Goal: Check status: Check status

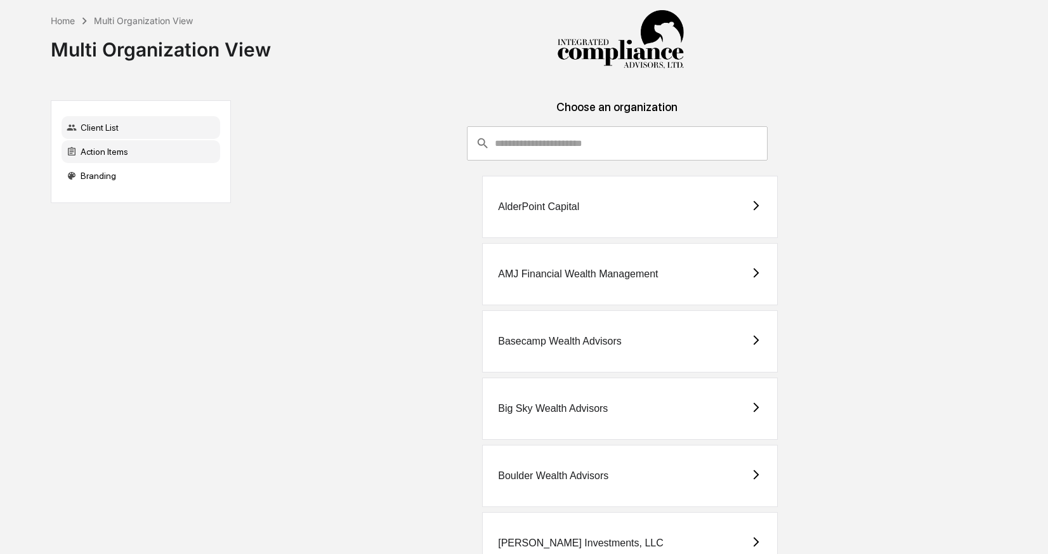
click at [152, 152] on div "Action Items" at bounding box center [141, 151] width 159 height 23
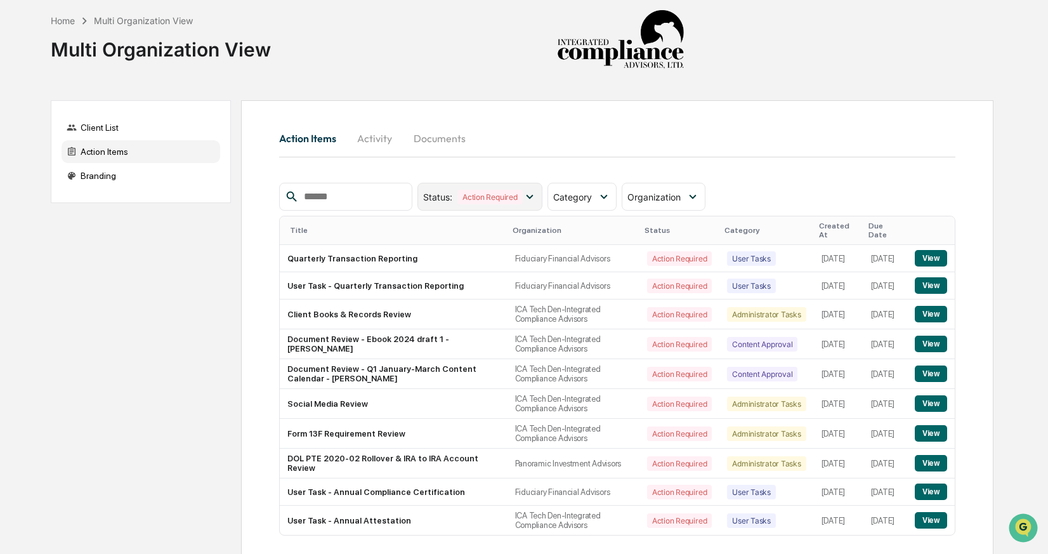
click at [527, 200] on icon at bounding box center [530, 197] width 14 height 14
click at [578, 200] on span "Category" at bounding box center [572, 197] width 39 height 11
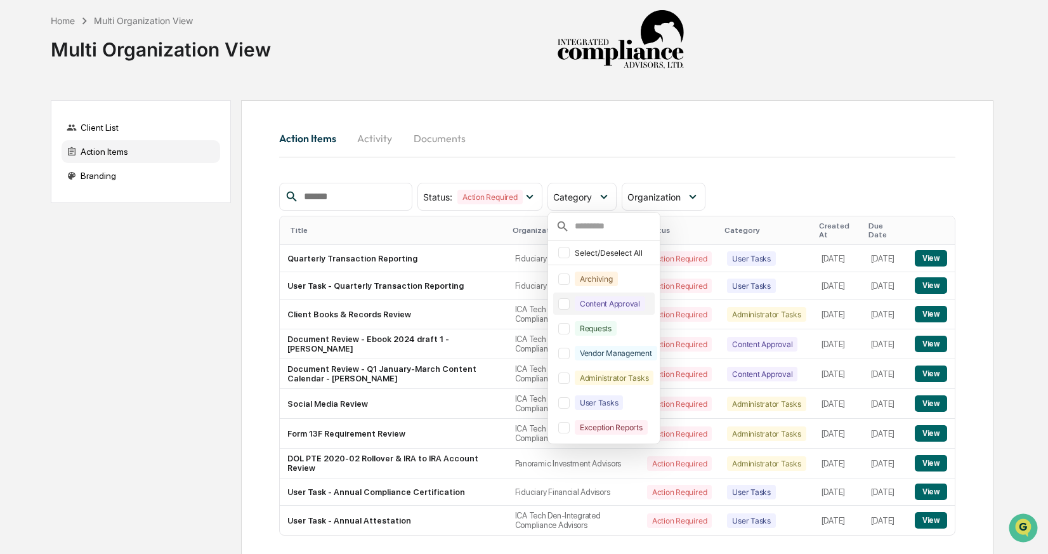
click at [568, 306] on div at bounding box center [563, 303] width 11 height 11
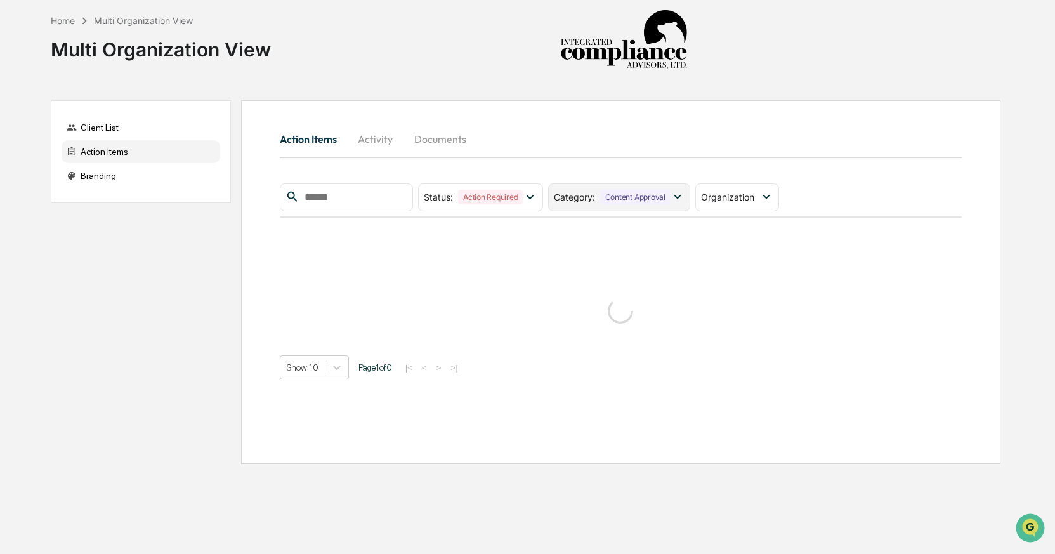
click at [594, 205] on div "Category : Content Approval" at bounding box center [619, 197] width 142 height 28
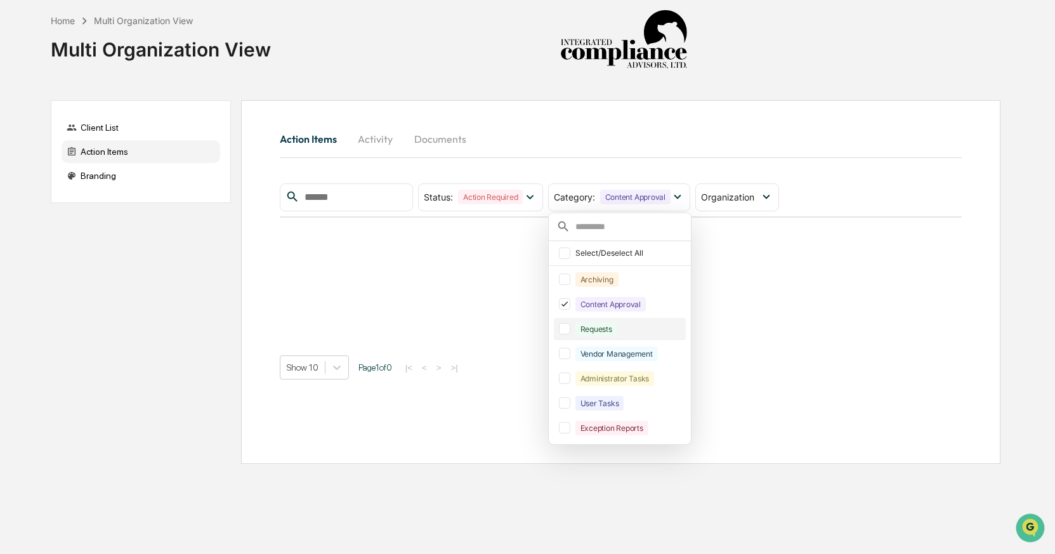
click at [565, 328] on div at bounding box center [564, 328] width 11 height 11
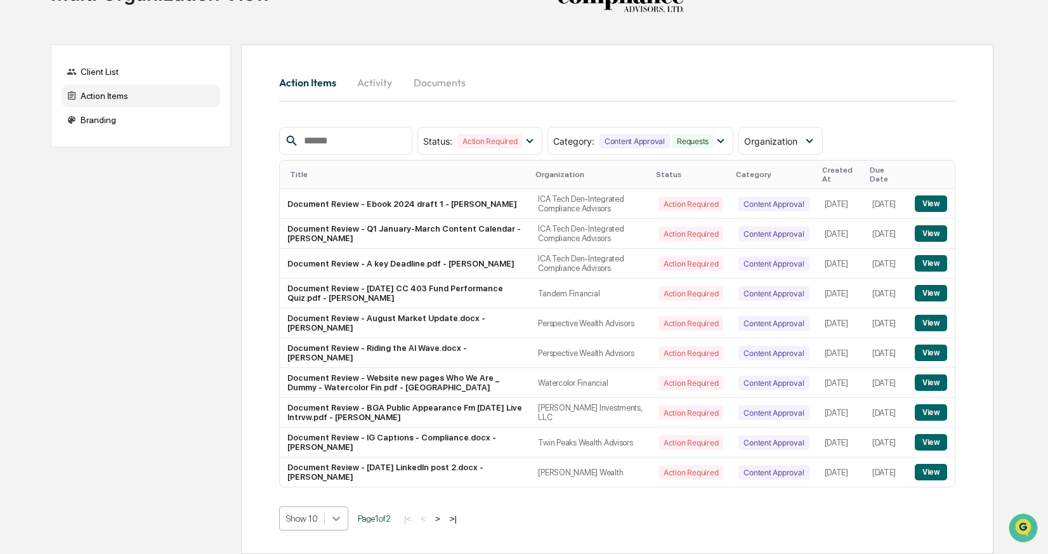
scroll to position [152, 0]
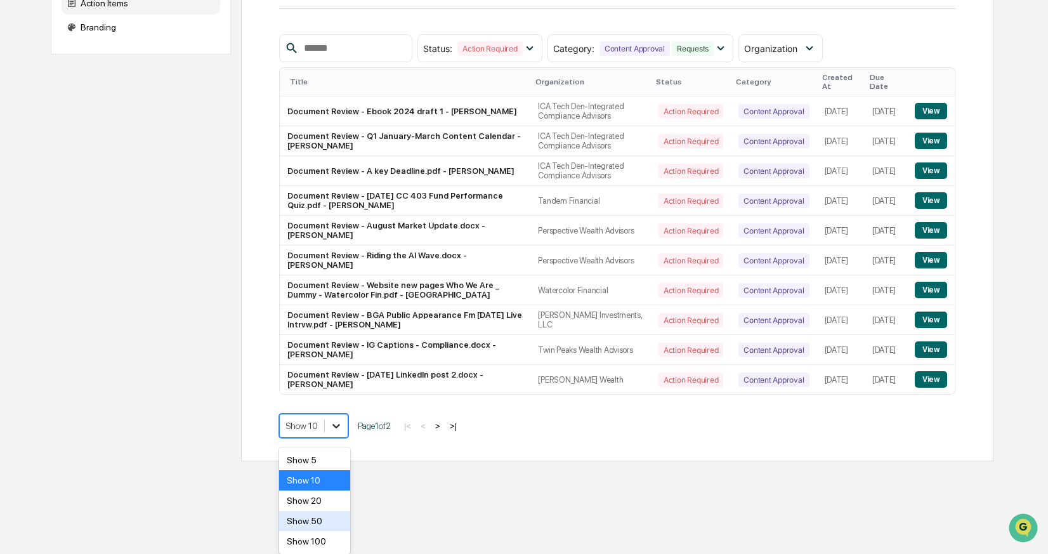
click at [335, 461] on body "Home Multi Organization View Multi Organization View Client List Action Items B…" at bounding box center [524, 157] width 1048 height 610
click at [334, 518] on div "Show 50" at bounding box center [315, 521] width 72 height 20
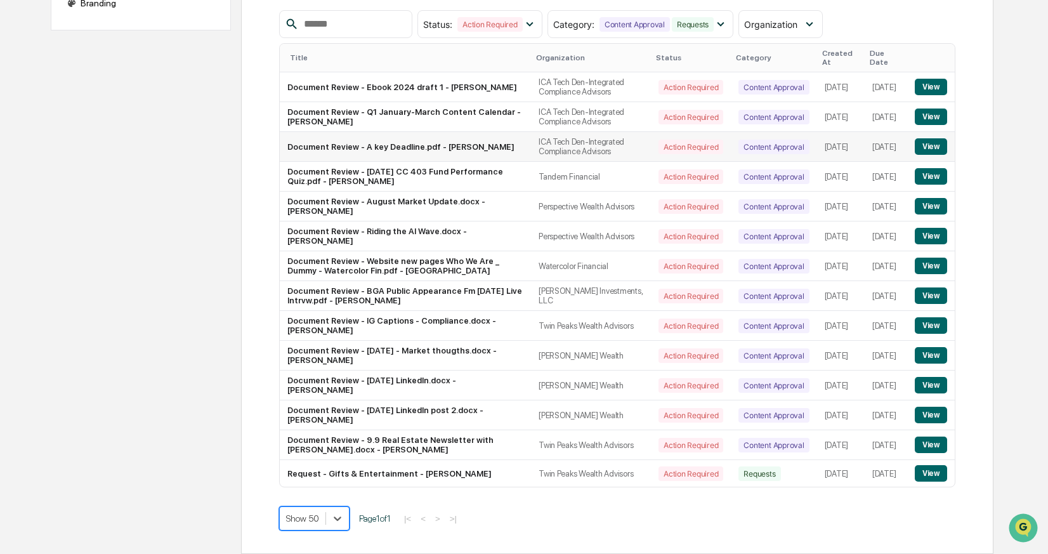
scroll to position [195, 0]
click at [927, 168] on button "View" at bounding box center [931, 176] width 32 height 16
